Goal: Information Seeking & Learning: Find specific fact

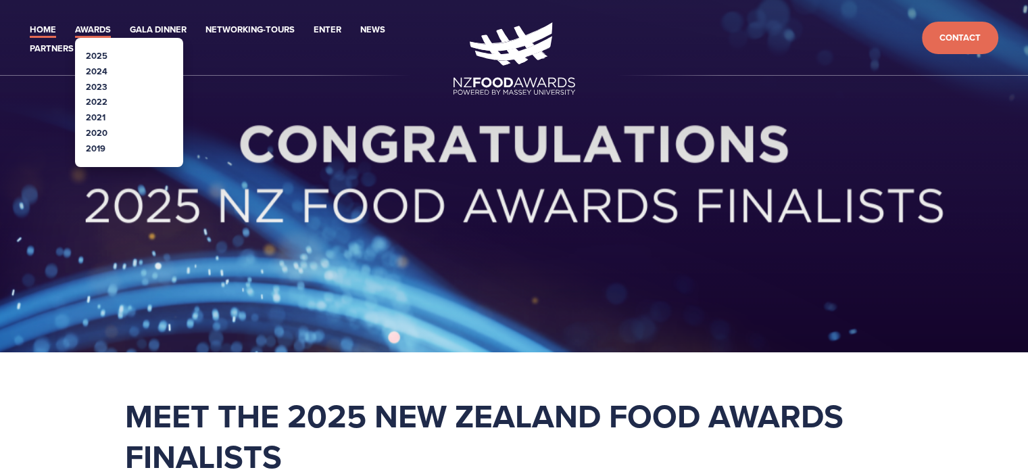
click at [103, 26] on link "Awards" at bounding box center [93, 30] width 36 height 16
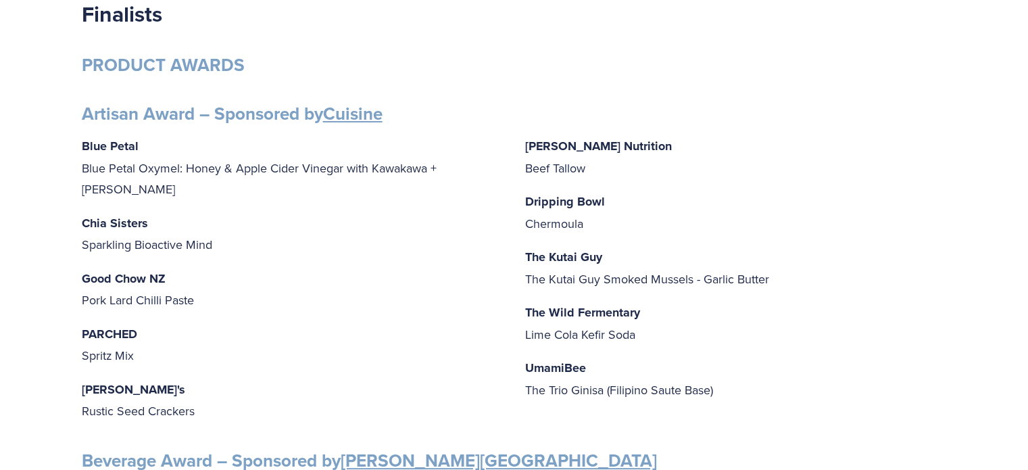
scroll to position [225, 0]
drag, startPoint x: 84, startPoint y: 199, endPoint x: 218, endPoint y: 218, distance: 135.9
click at [218, 218] on p "Chia Sisters Sparkling Bioactive Mind" at bounding box center [293, 233] width 422 height 43
copy p "Chia Sisters Sparkling Bioactive Mind"
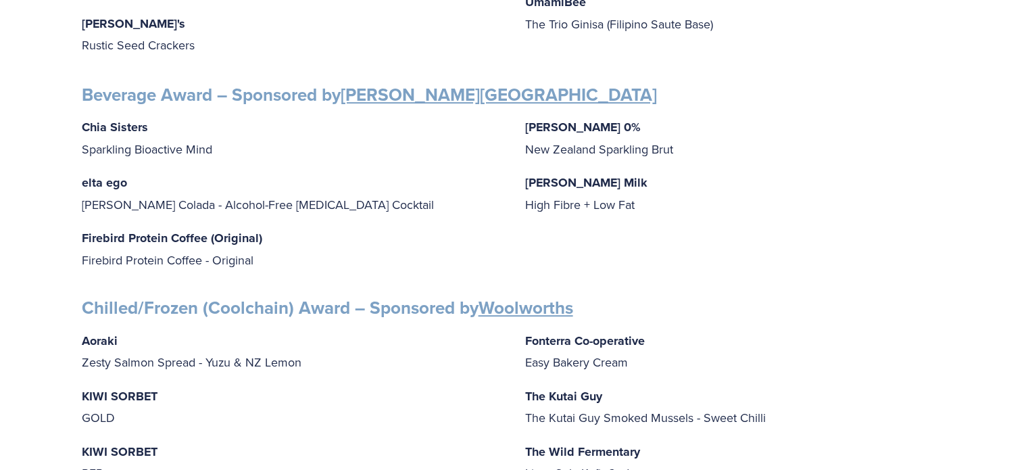
scroll to position [631, 0]
